Goal: Check status: Check status

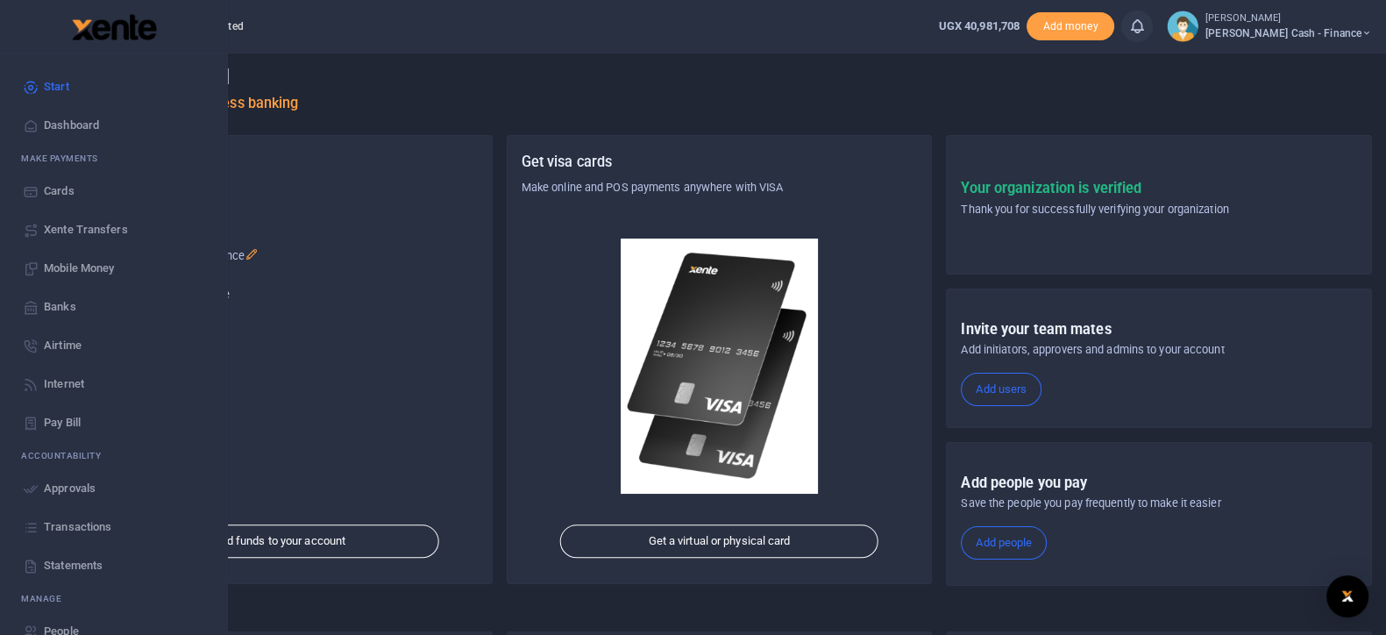
click at [82, 480] on span "Approvals" at bounding box center [70, 489] width 52 height 18
click at [51, 480] on span "Approvals" at bounding box center [70, 489] width 52 height 18
click at [64, 488] on span "Approvals" at bounding box center [70, 489] width 52 height 18
click at [61, 486] on span "Approvals" at bounding box center [70, 489] width 52 height 18
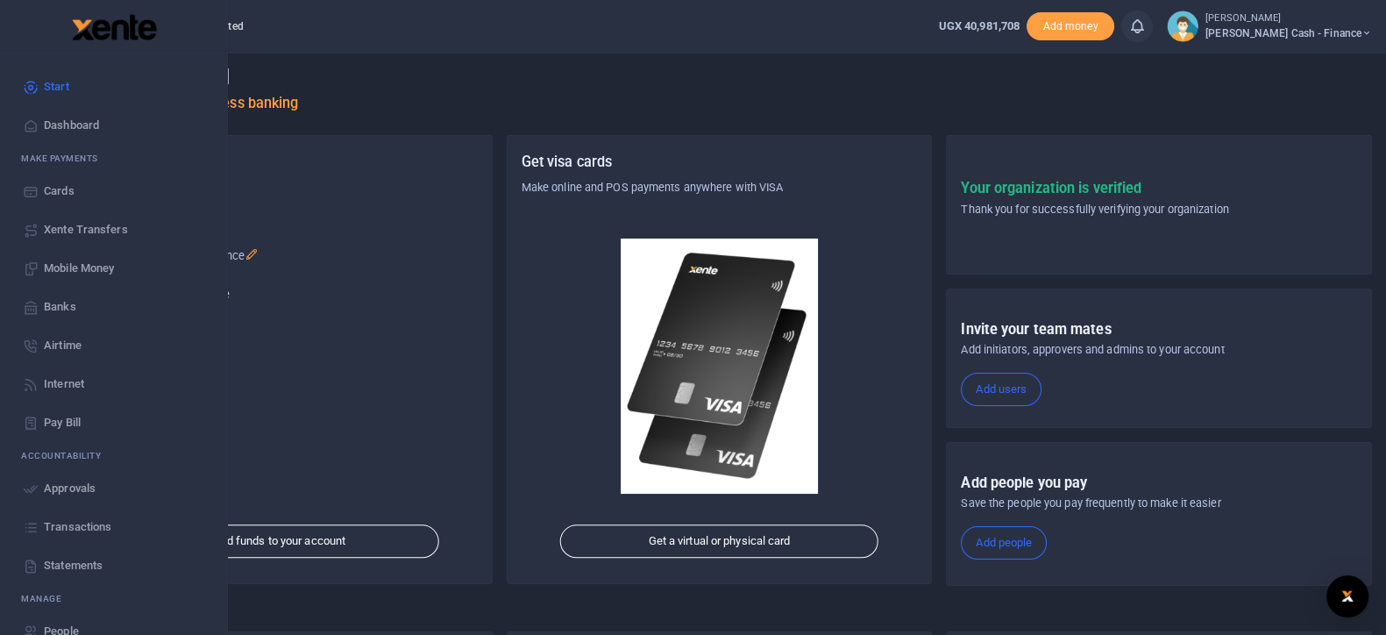
click at [61, 486] on span "Approvals" at bounding box center [70, 489] width 52 height 18
click at [63, 488] on span "Approvals" at bounding box center [70, 489] width 52 height 18
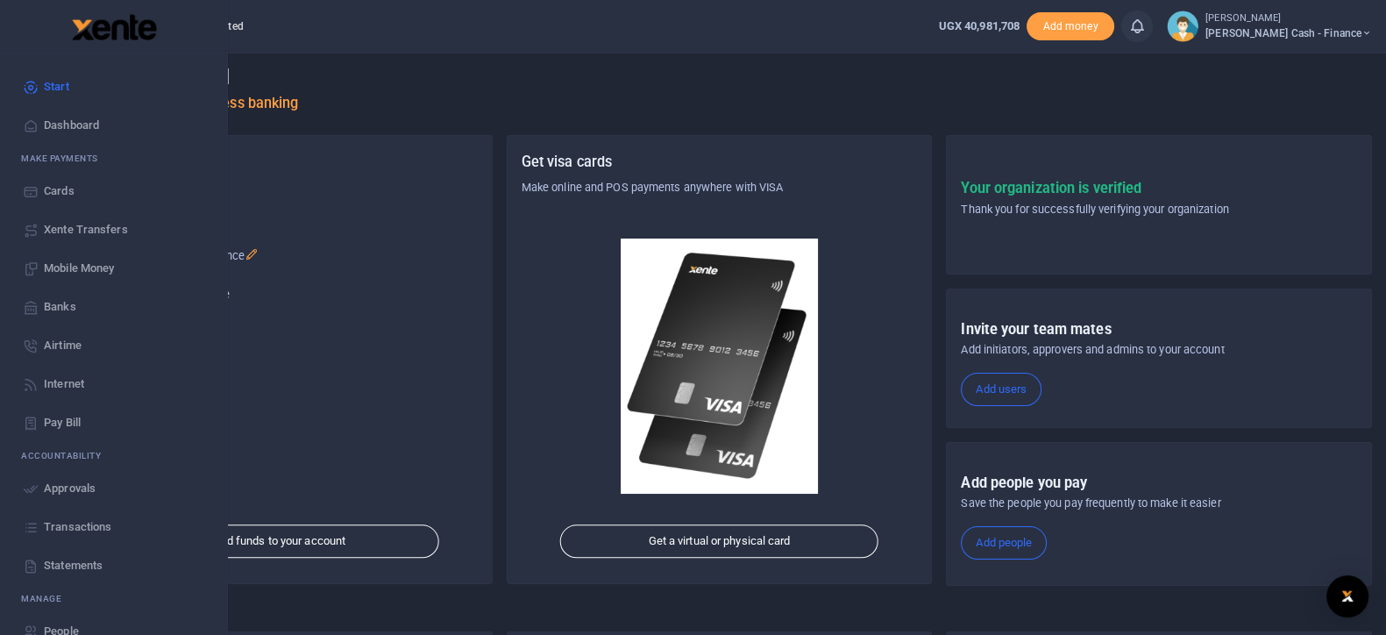
click at [74, 488] on span "Approvals" at bounding box center [70, 489] width 52 height 18
click at [18, 492] on link "Approvals" at bounding box center [113, 488] width 199 height 39
click at [80, 494] on span "Approvals" at bounding box center [70, 489] width 52 height 18
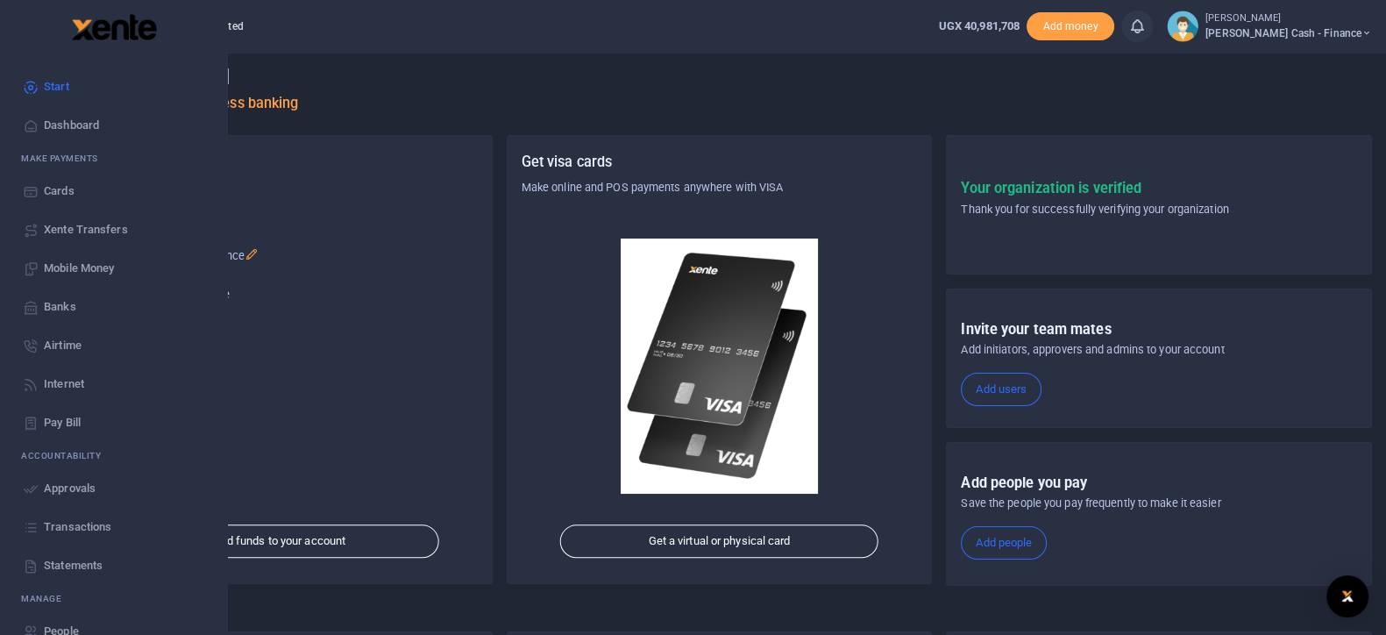
click at [80, 494] on span "Approvals" at bounding box center [70, 489] width 52 height 18
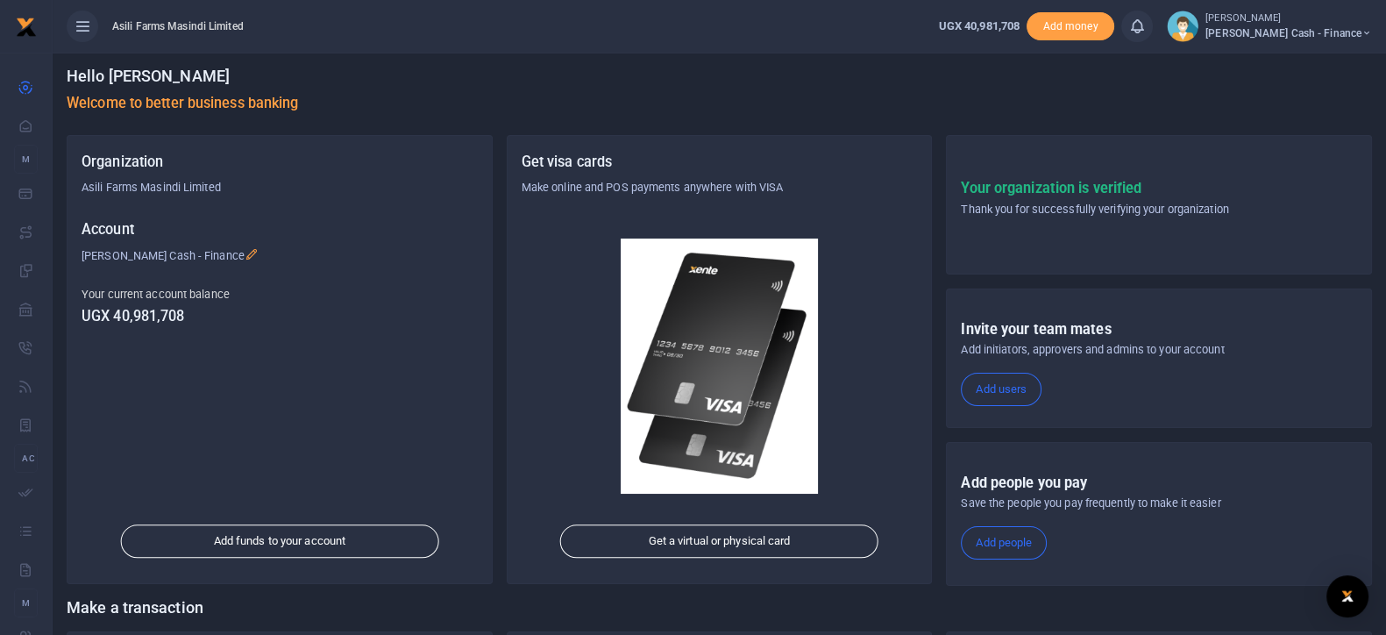
click at [1083, 0] on html "Start Dashboard M ake Payments Cards Xente Transfers Mobile Money Banks Airtime" at bounding box center [693, 396] width 1386 height 792
